Goal: Check status: Check status

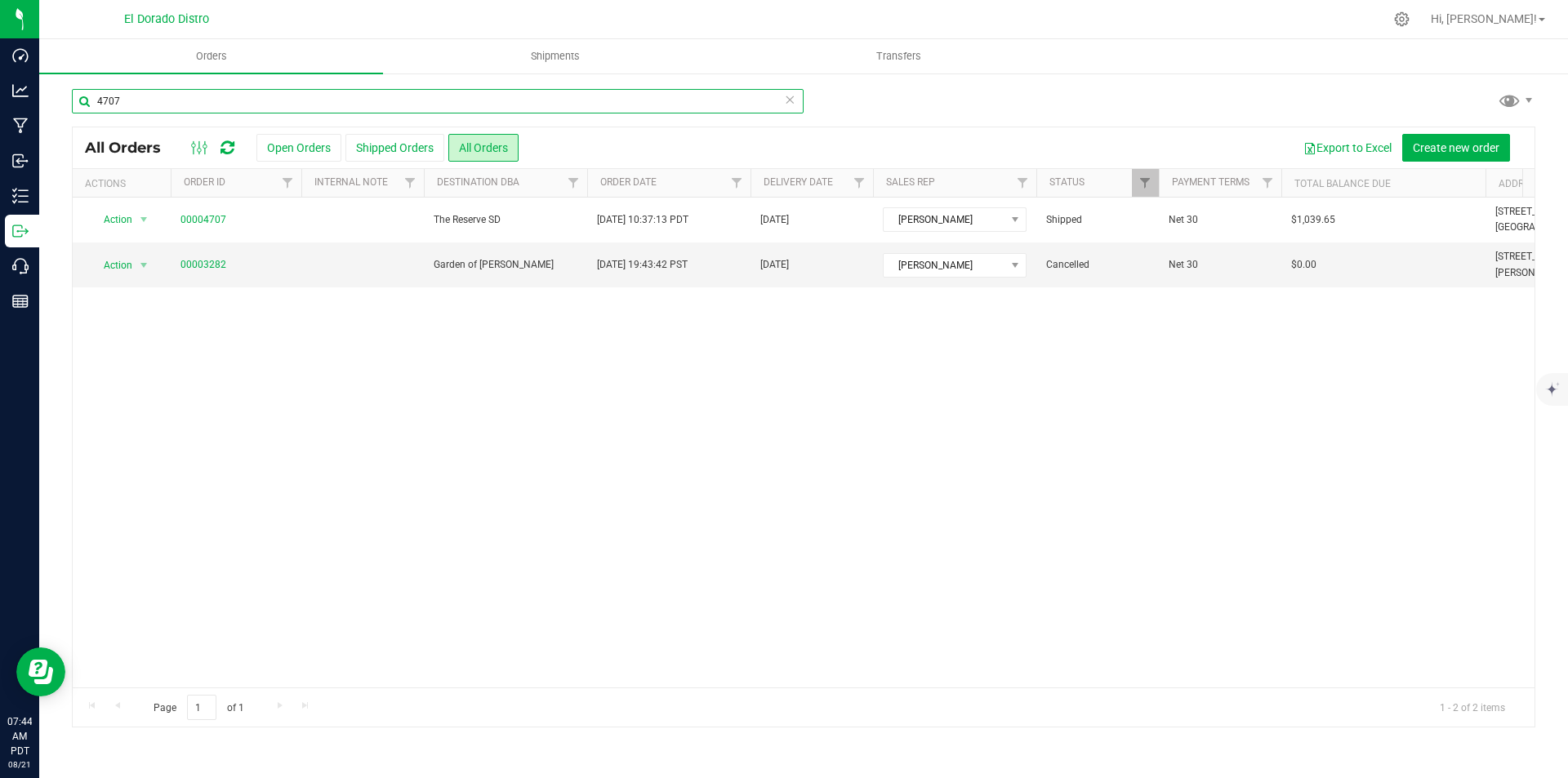
click at [323, 95] on input "4707" at bounding box center [437, 102] width 732 height 24
type input "0"
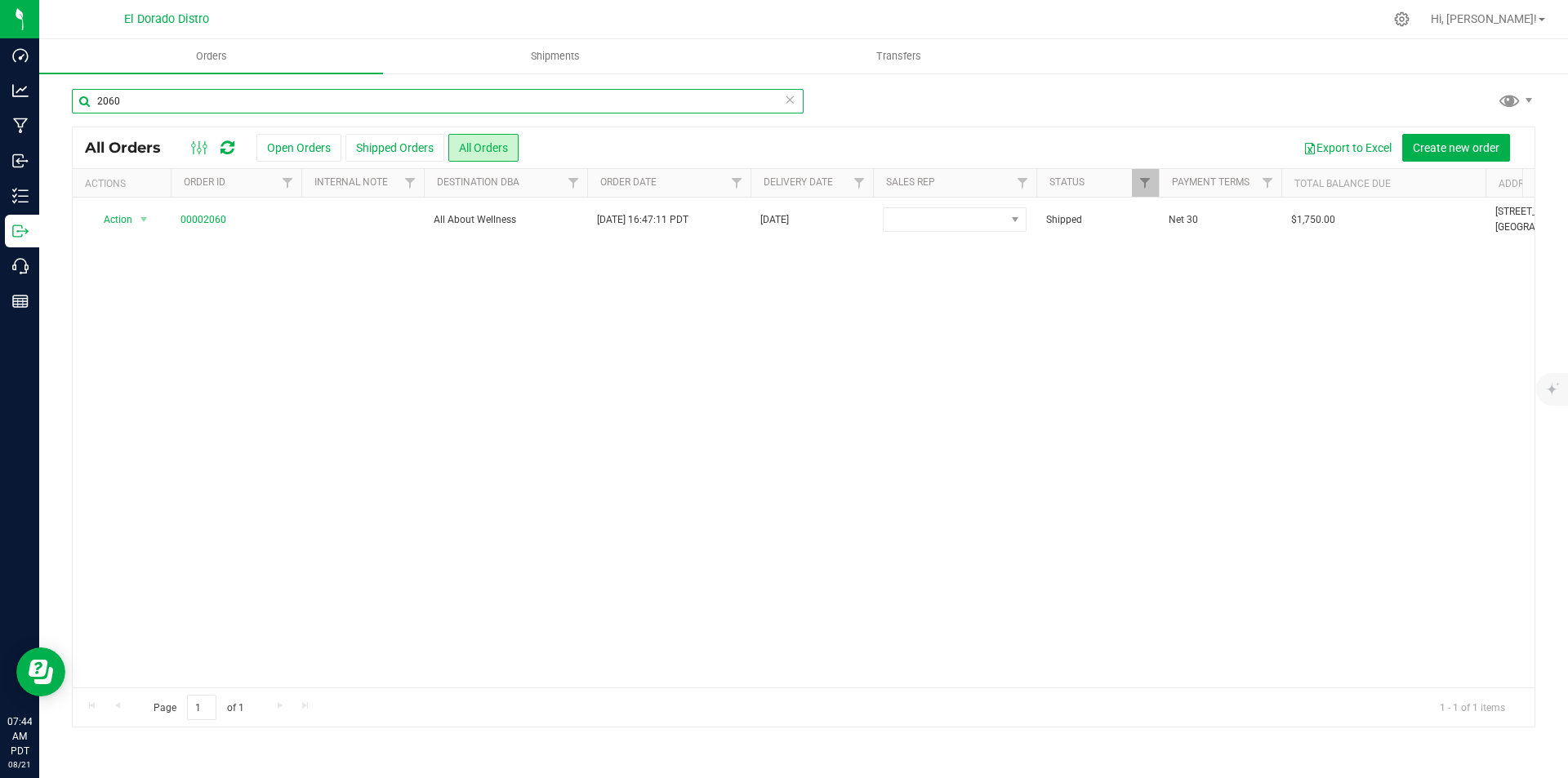
type input "2060"
click at [209, 224] on link "00002060" at bounding box center [203, 219] width 46 height 15
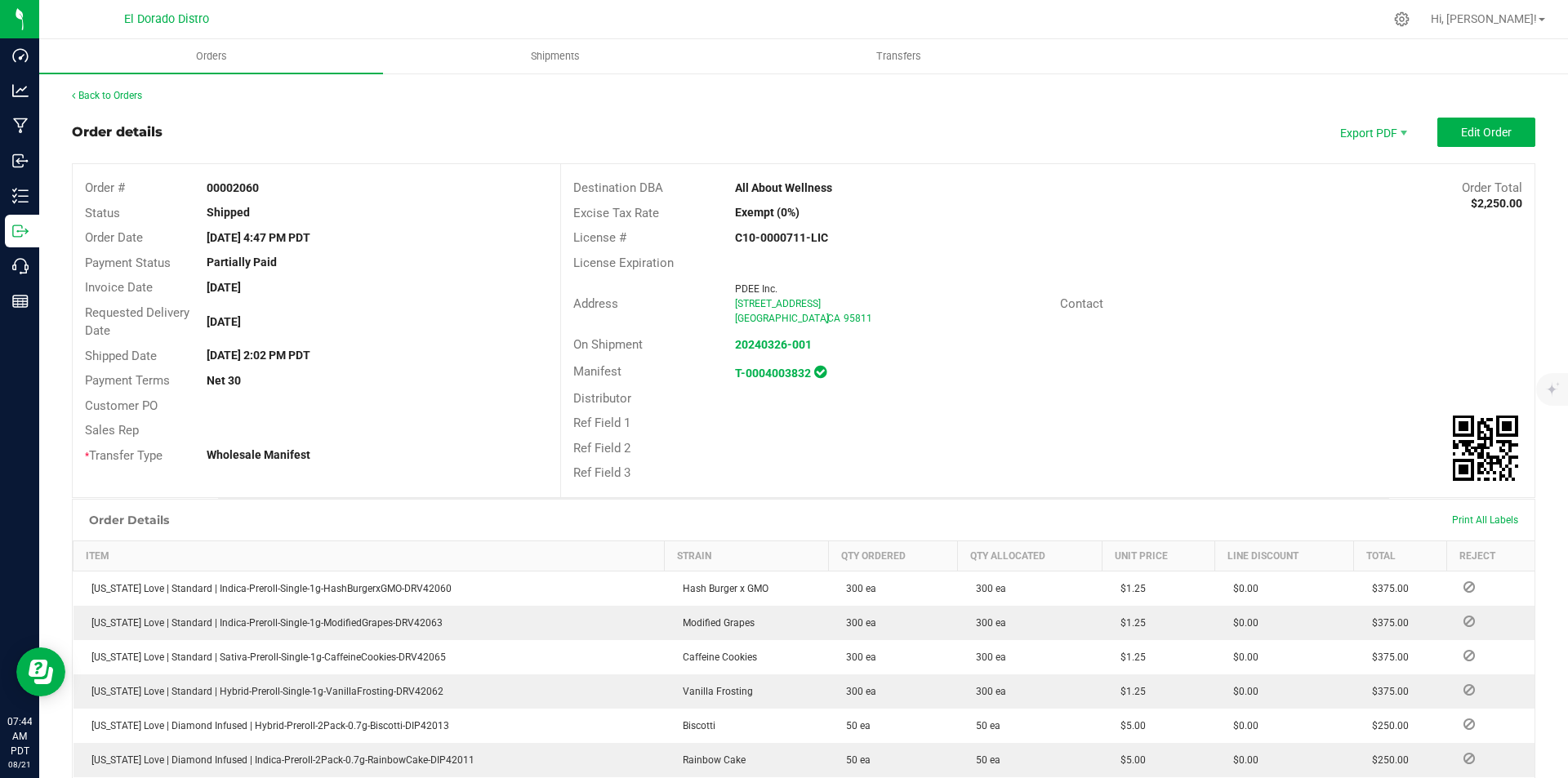
click at [145, 95] on div "Back to Orders" at bounding box center [803, 96] width 1463 height 15
click at [100, 98] on link "Back to Orders" at bounding box center [106, 95] width 71 height 11
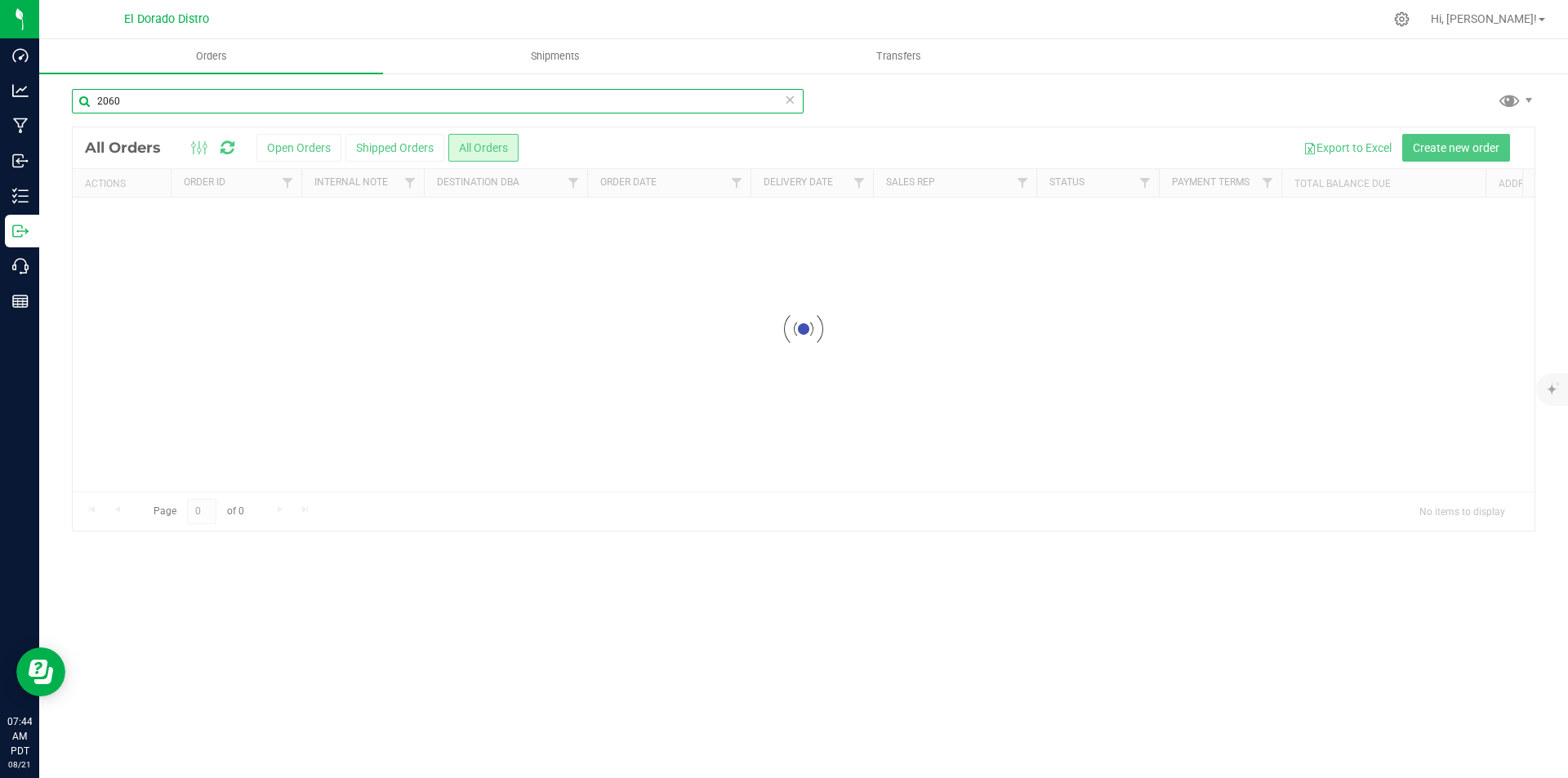
click at [186, 96] on input "2060" at bounding box center [437, 102] width 732 height 24
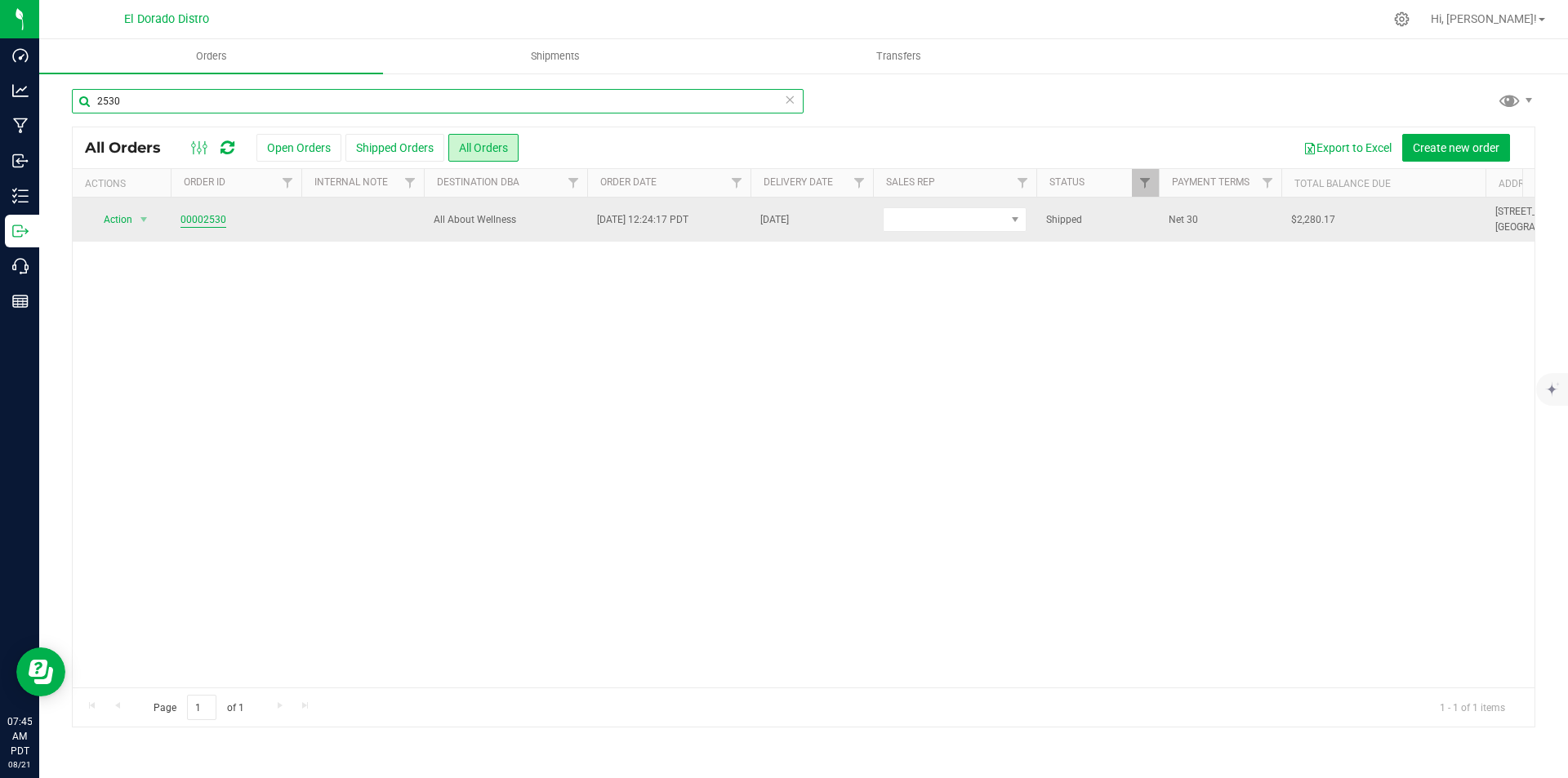
type input "2530"
click at [203, 219] on link "00002530" at bounding box center [203, 219] width 46 height 15
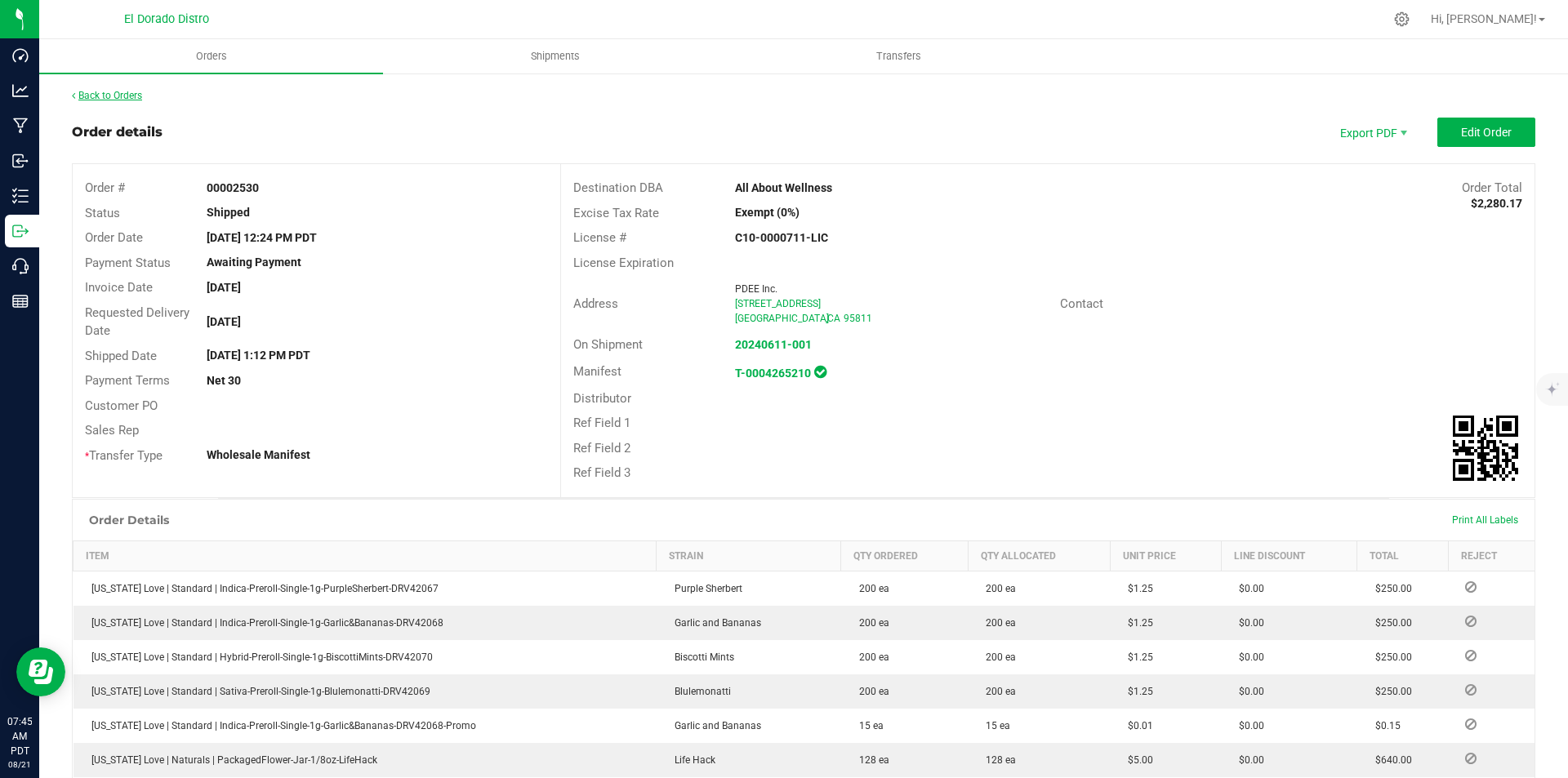
click at [113, 94] on link "Back to Orders" at bounding box center [106, 95] width 71 height 11
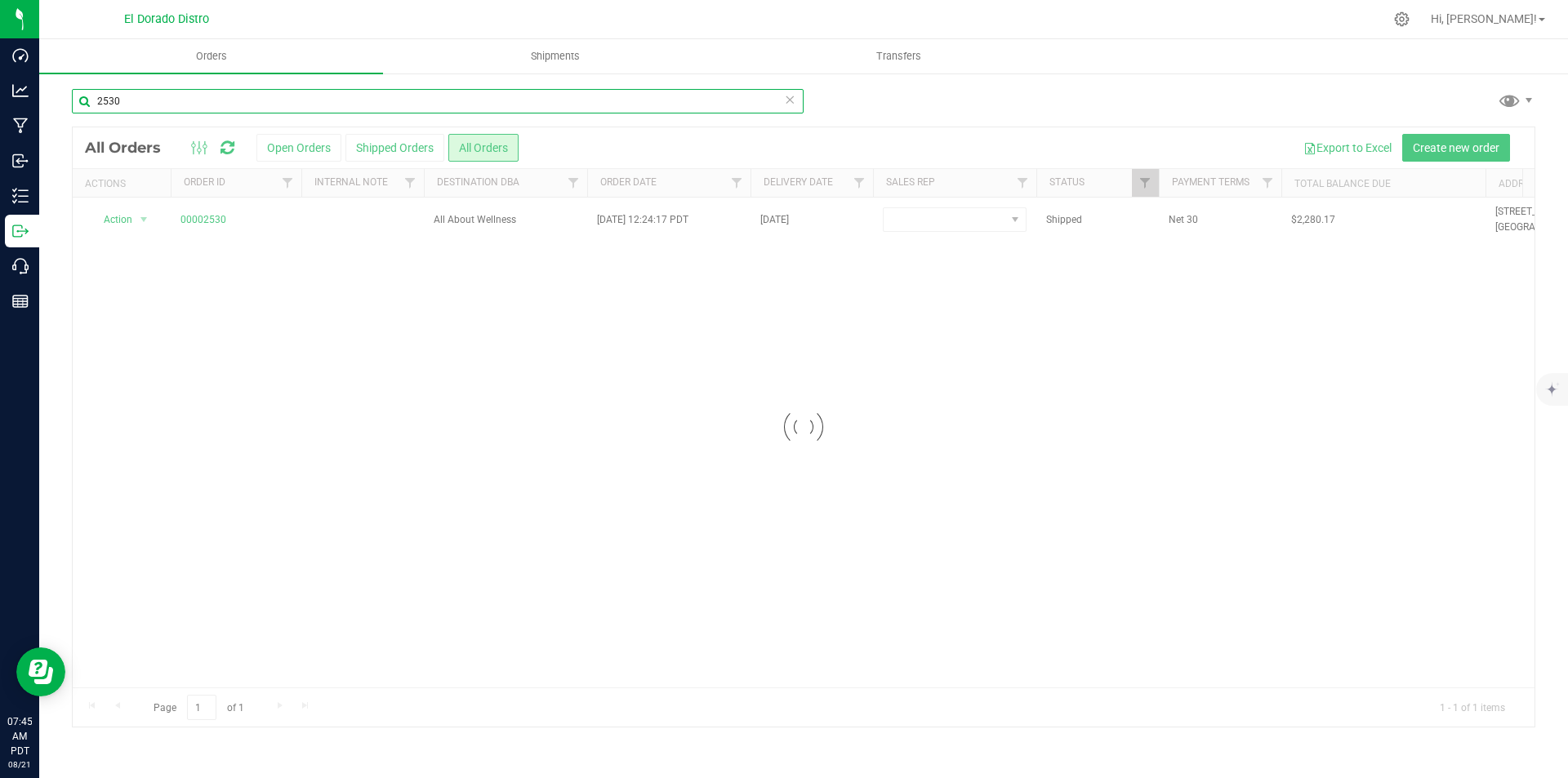
click at [130, 96] on input "2530" at bounding box center [437, 102] width 732 height 24
